Goal: Transaction & Acquisition: Purchase product/service

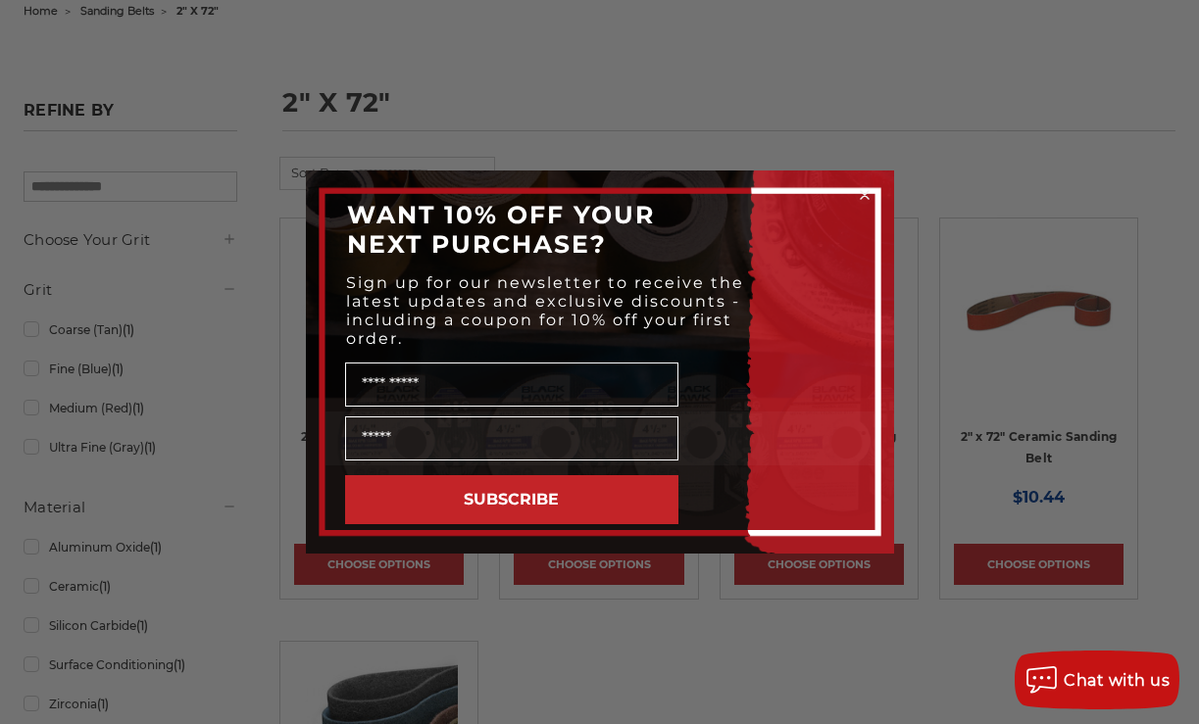
click at [865, 191] on circle "Close dialog" at bounding box center [864, 195] width 19 height 19
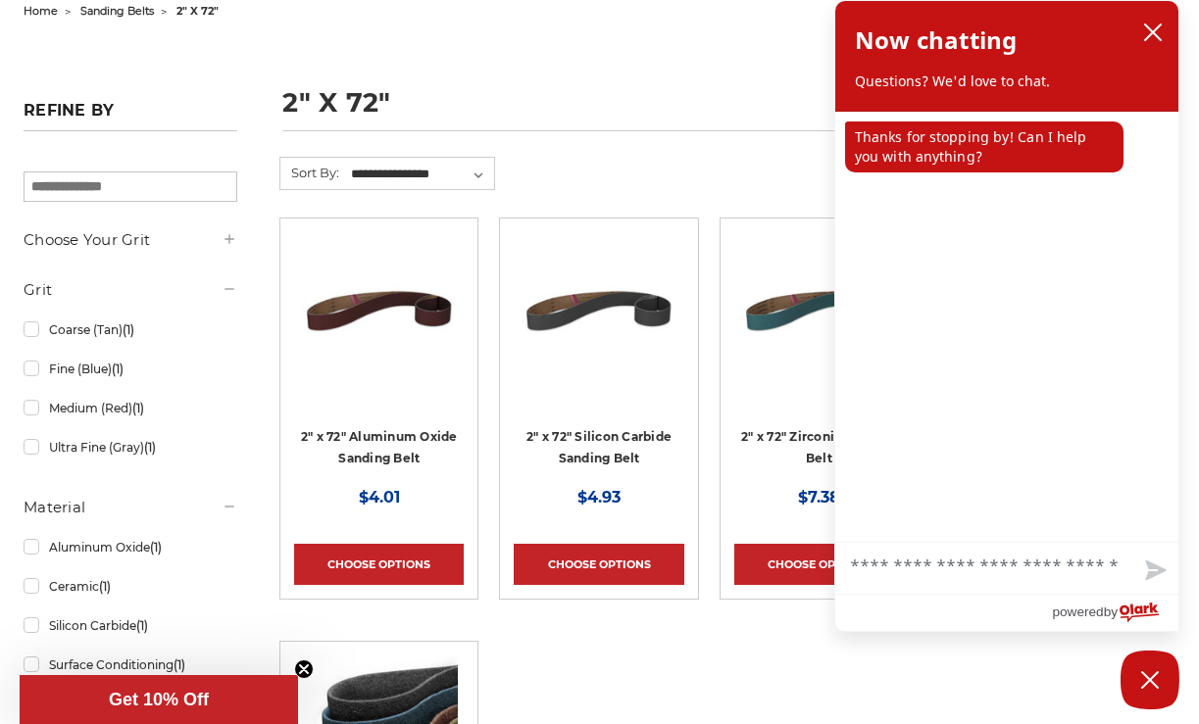
click at [676, 170] on form "**********" at bounding box center [708, 187] width 859 height 61
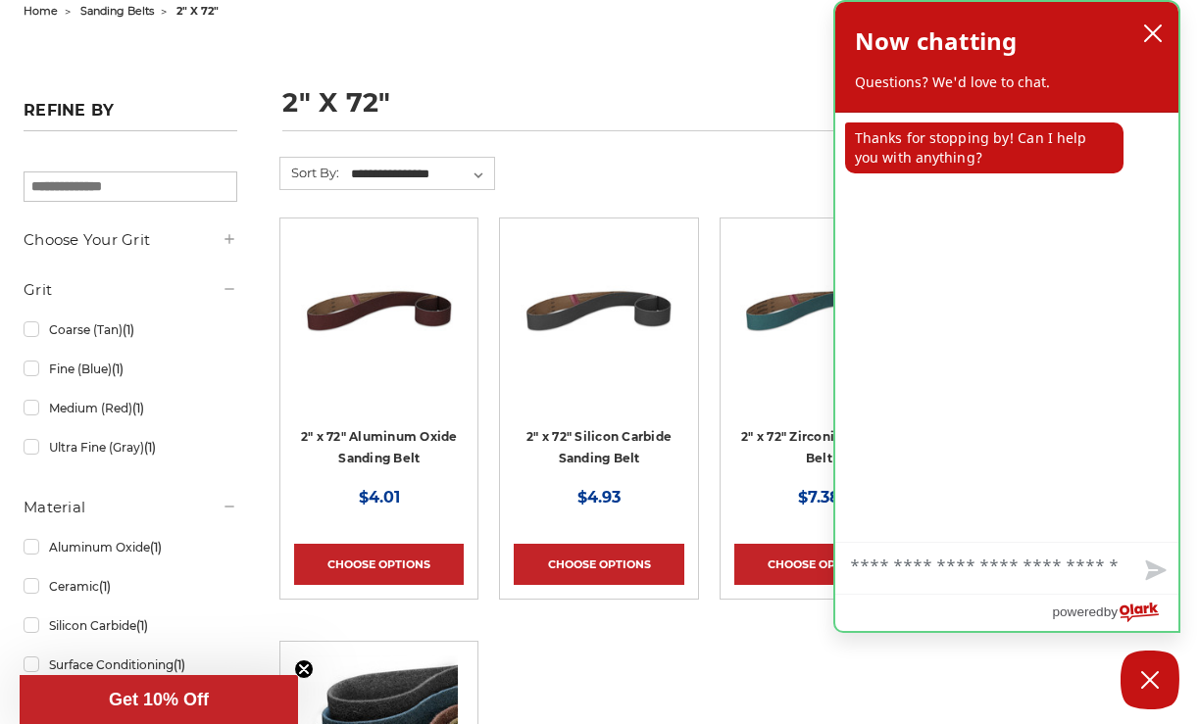
click at [1149, 30] on icon "close chatbox" at bounding box center [1153, 34] width 20 height 20
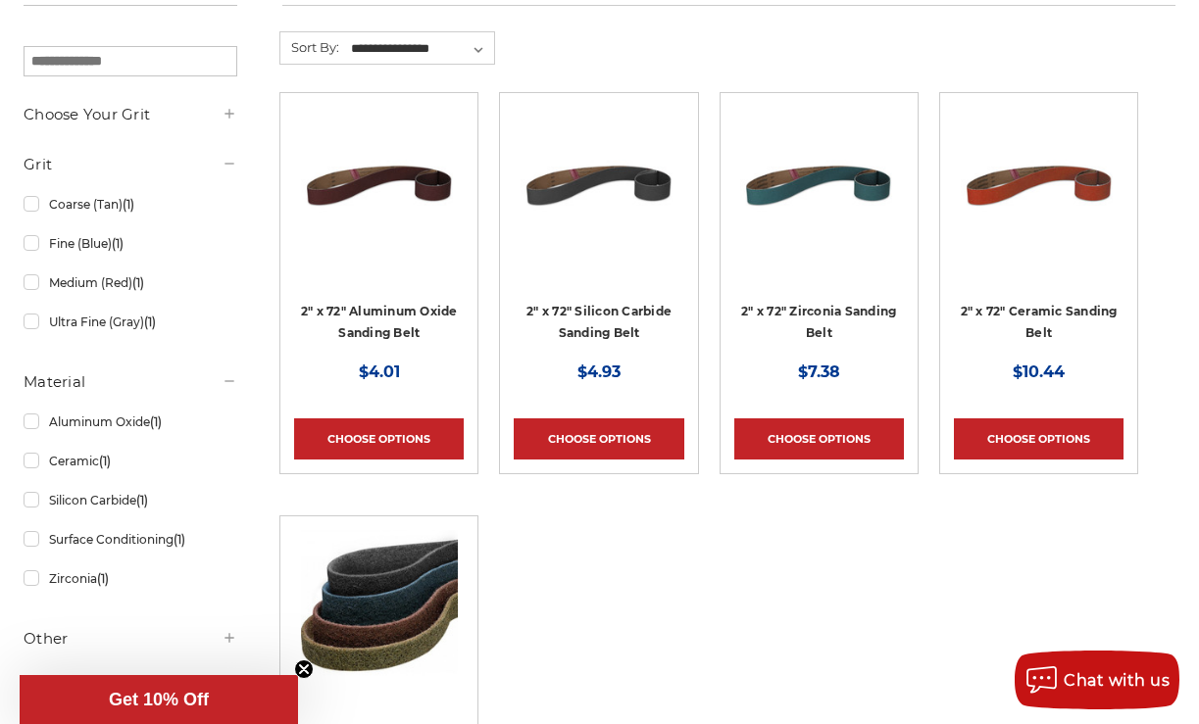
scroll to position [350, 0]
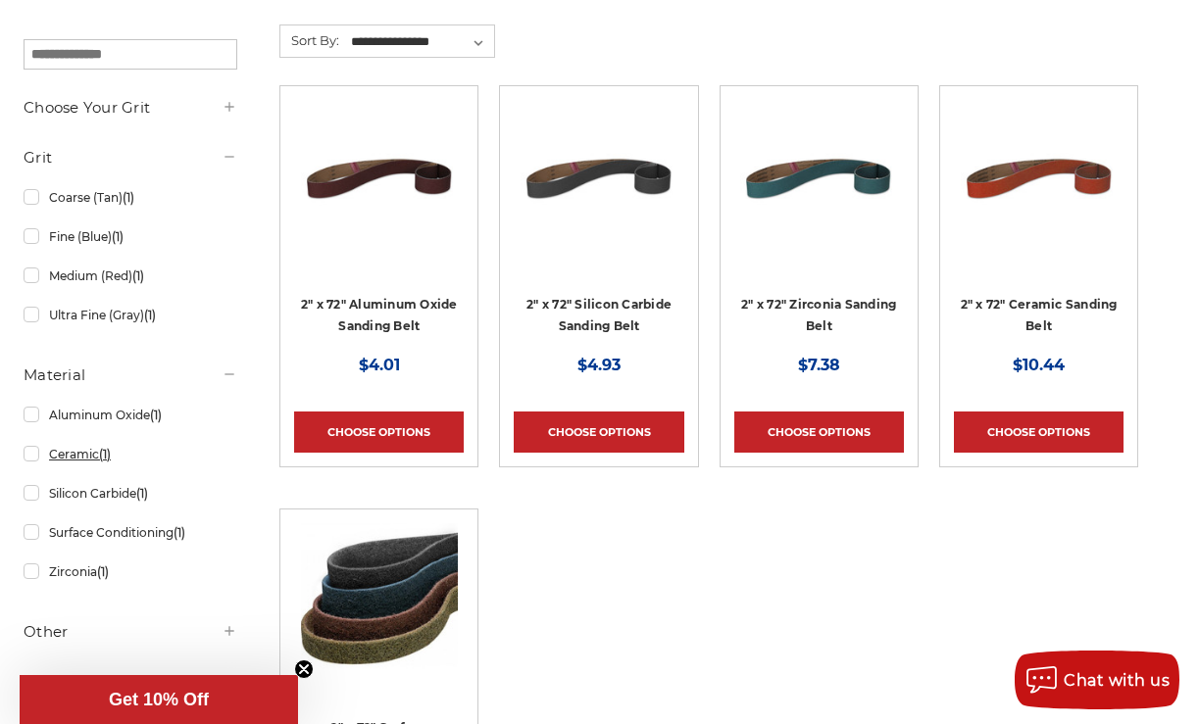
click at [31, 450] on link "Ceramic (1)" at bounding box center [131, 454] width 214 height 34
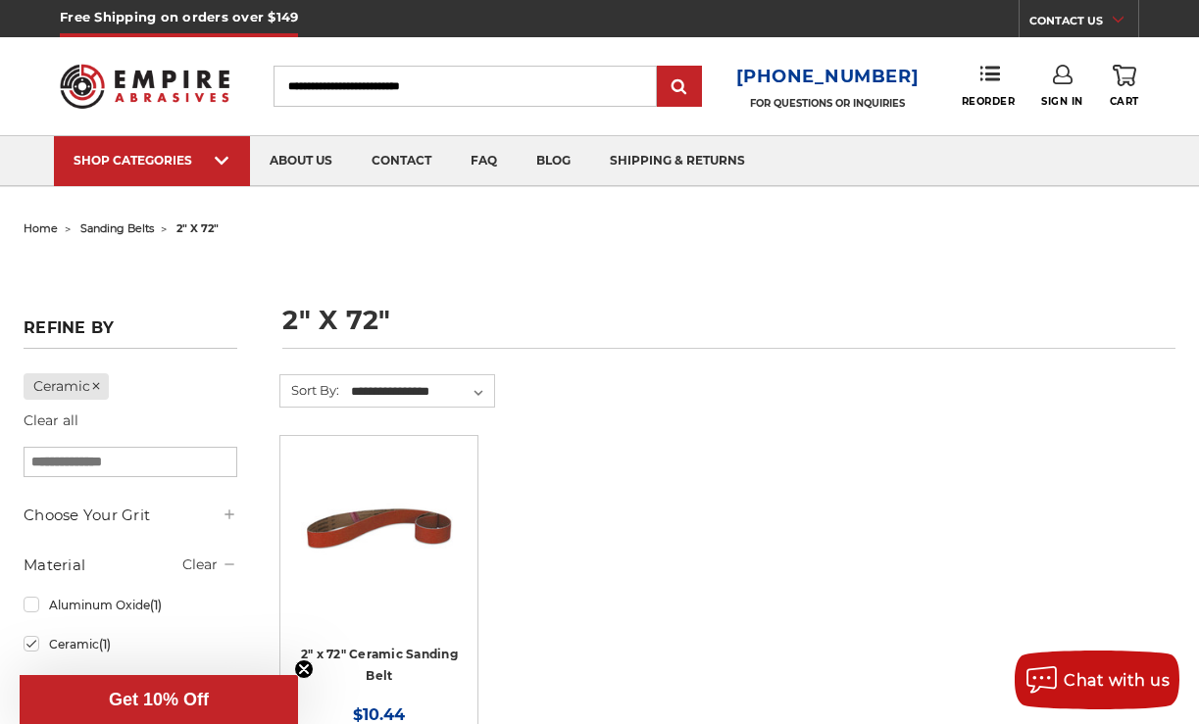
click at [231, 515] on icon at bounding box center [230, 515] width 16 height 16
click at [33, 631] on link "60 (Medium) (1)" at bounding box center [131, 633] width 214 height 34
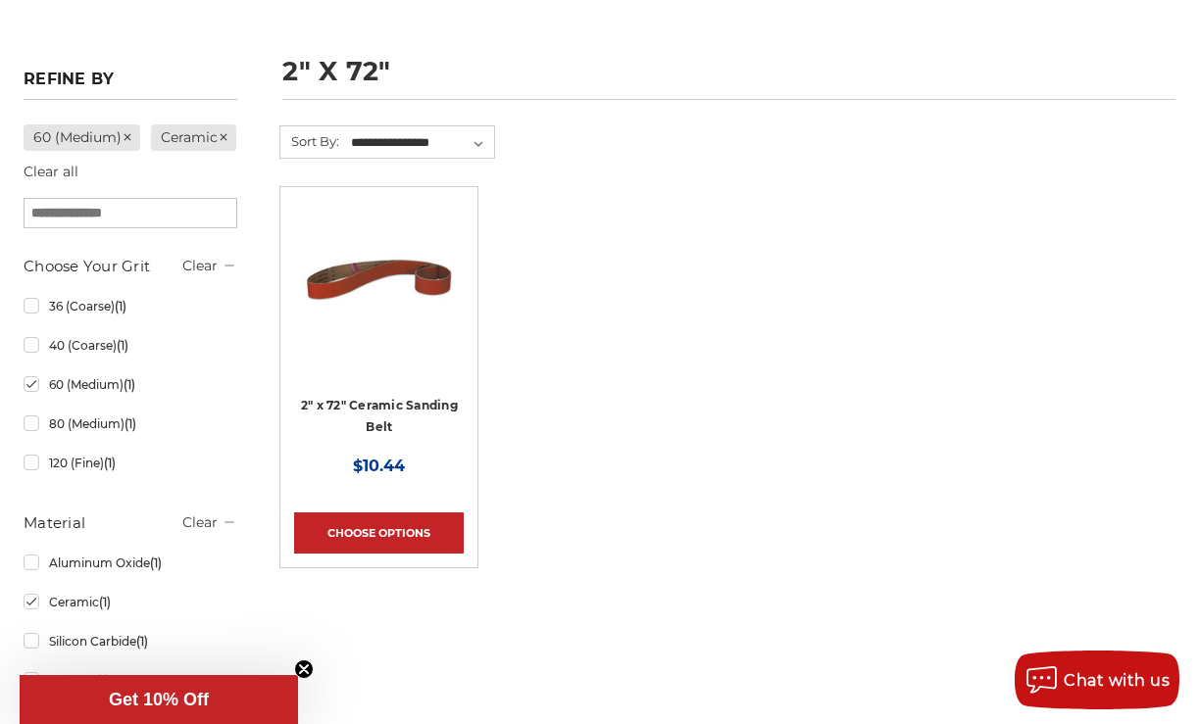
scroll to position [254, 0]
